Goal: Register for event/course

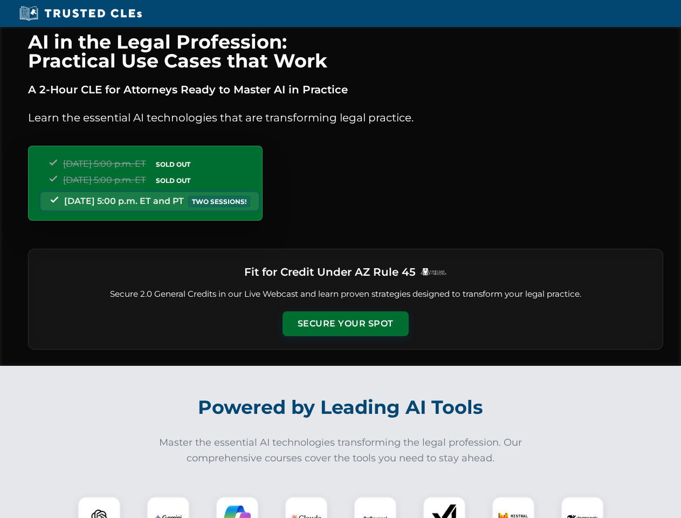
click at [345, 323] on button "Secure Your Spot" at bounding box center [346, 323] width 126 height 25
click at [99, 507] on img at bounding box center [99, 517] width 31 height 31
click at [168, 507] on img at bounding box center [168, 517] width 27 height 27
